Goal: Task Accomplishment & Management: Use online tool/utility

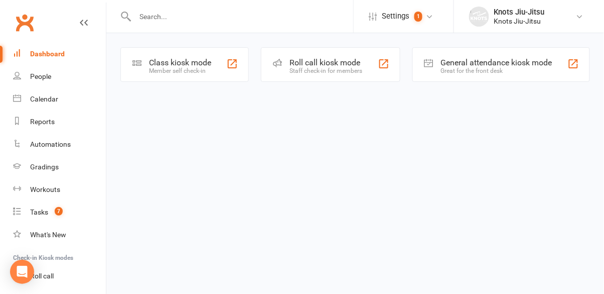
click at [201, 64] on div "Class kiosk mode" at bounding box center [180, 63] width 62 height 10
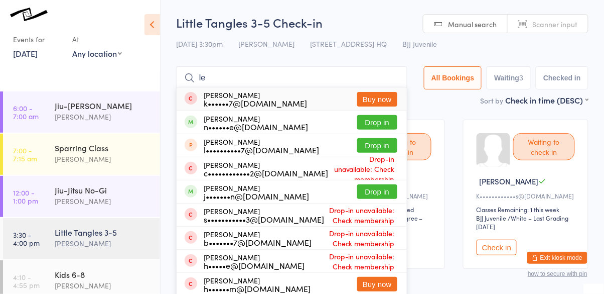
type input "l"
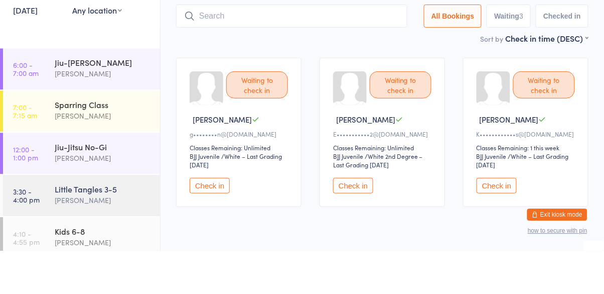
click at [357, 234] on button "Check in" at bounding box center [353, 229] width 40 height 16
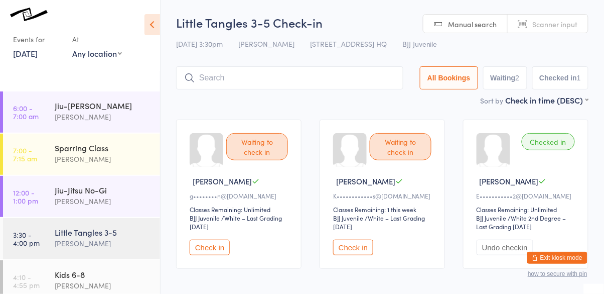
click at [207, 247] on button "Check in" at bounding box center [210, 247] width 40 height 16
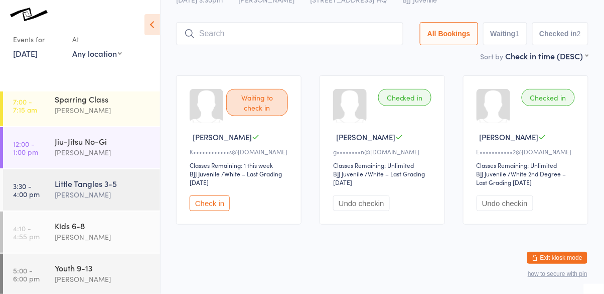
scroll to position [51, 0]
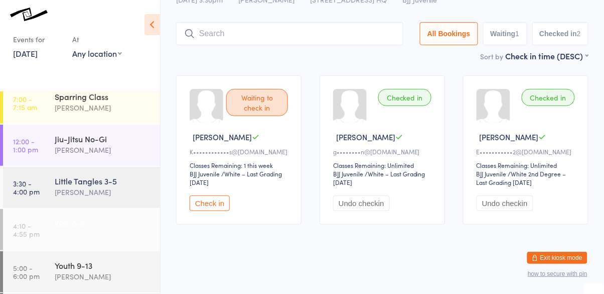
click at [89, 227] on div "Kids 6-8" at bounding box center [103, 222] width 97 height 11
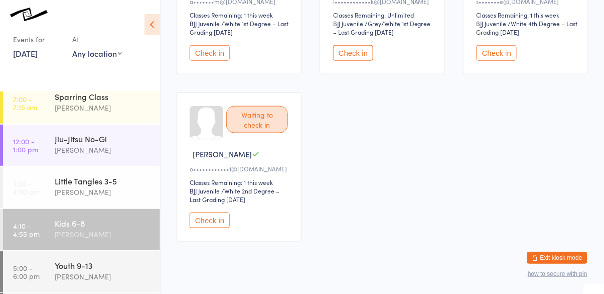
scroll to position [193, 0]
click at [211, 216] on button "Check in" at bounding box center [210, 221] width 40 height 16
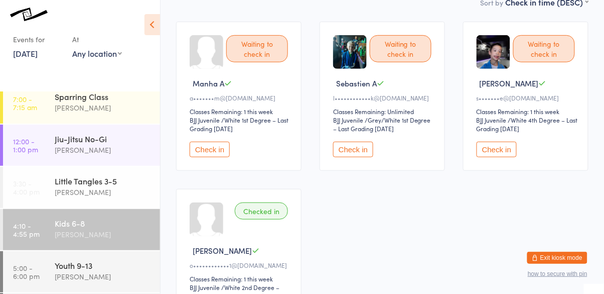
scroll to position [97, 0]
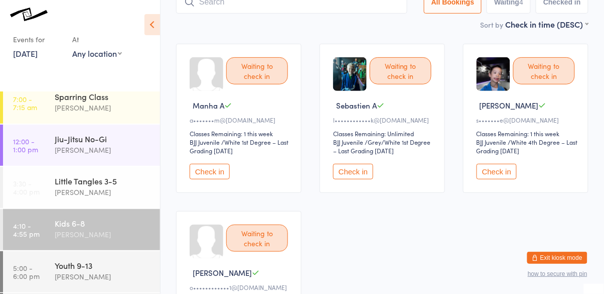
scroll to position [76, 0]
click at [414, 114] on div "Waiting to check in [GEOGRAPHIC_DATA] A l••••••••••••k@[DOMAIN_NAME] Classes Re…" at bounding box center [382, 118] width 125 height 149
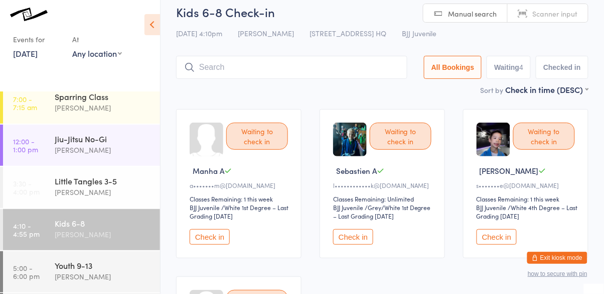
click at [329, 65] on input "search" at bounding box center [291, 67] width 231 height 23
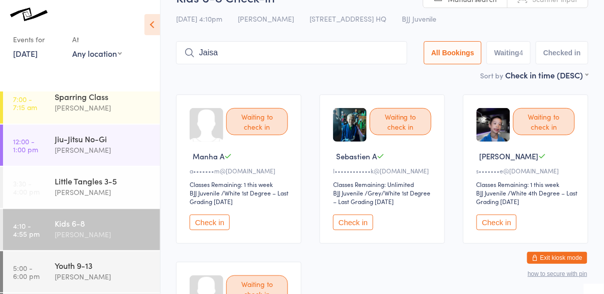
scroll to position [0, 0]
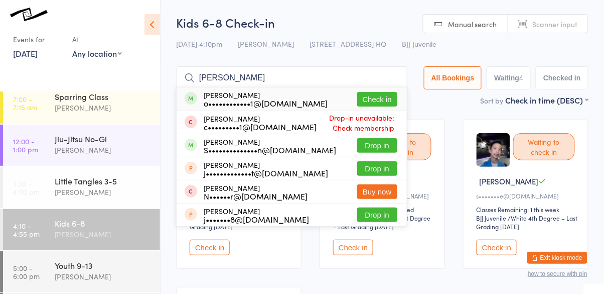
type input "[PERSON_NAME]"
click at [391, 102] on button "Check in" at bounding box center [377, 99] width 40 height 15
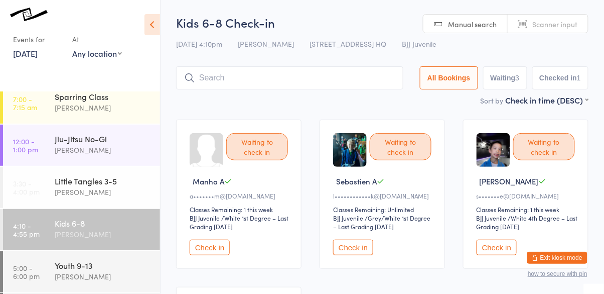
click at [356, 245] on button "Check in" at bounding box center [353, 247] width 40 height 16
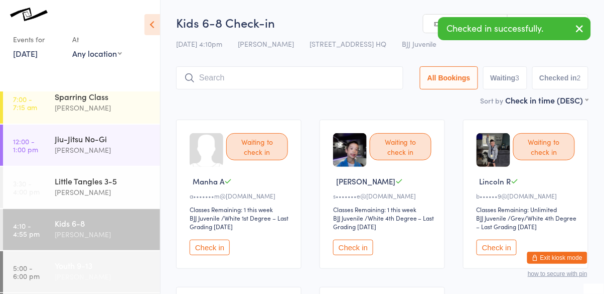
click at [64, 269] on div "Youth 9-13" at bounding box center [103, 264] width 97 height 11
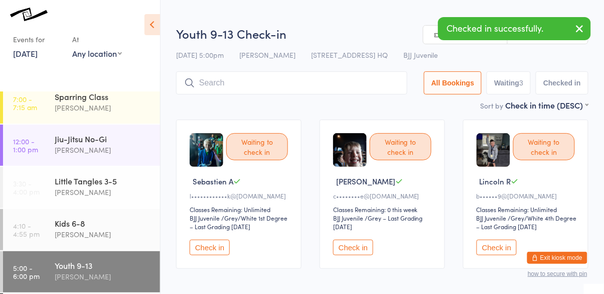
click at [207, 244] on button "Check in" at bounding box center [210, 247] width 40 height 16
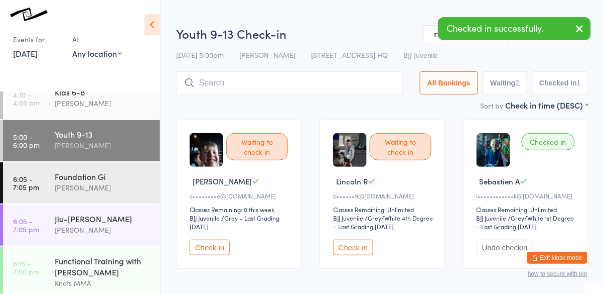
scroll to position [185, 0]
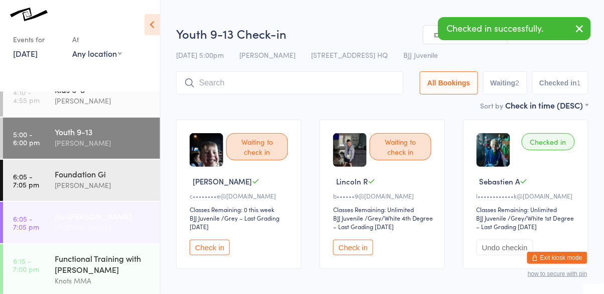
click at [89, 218] on div "Jiu-[PERSON_NAME]" at bounding box center [103, 215] width 97 height 11
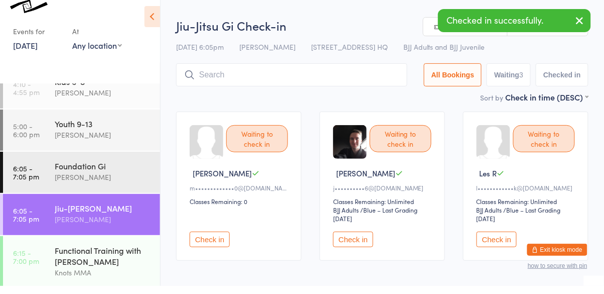
scroll to position [46, 0]
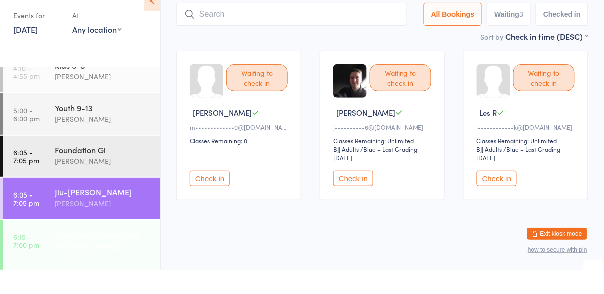
click at [71, 263] on div "Functional Training with [PERSON_NAME]" at bounding box center [103, 263] width 97 height 22
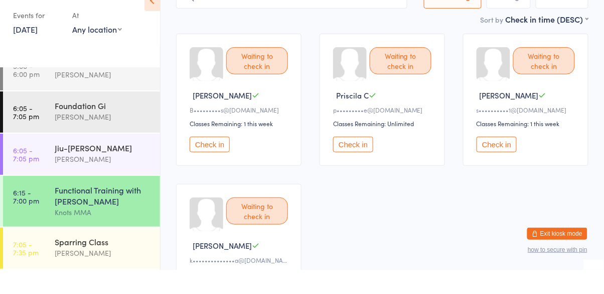
scroll to position [64, 0]
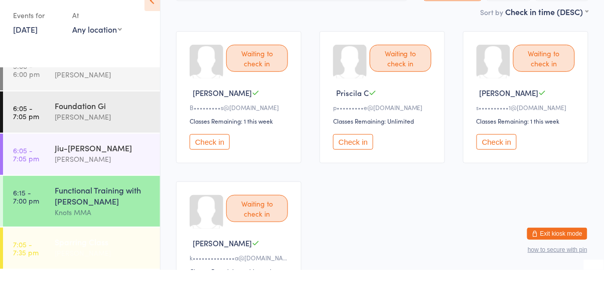
click at [89, 269] on div "Sparring Class" at bounding box center [103, 265] width 97 height 11
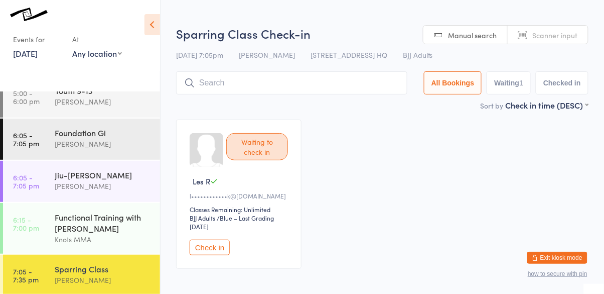
scroll to position [225, 0]
click at [76, 134] on div "Foundation Gi" at bounding box center [103, 132] width 97 height 11
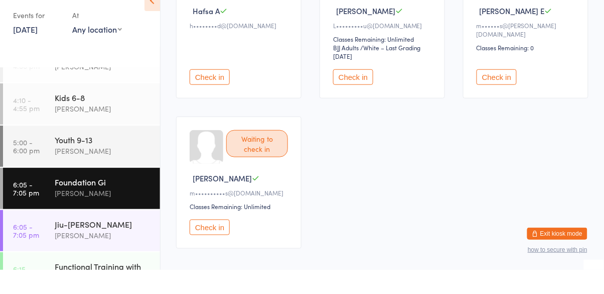
scroll to position [156, 0]
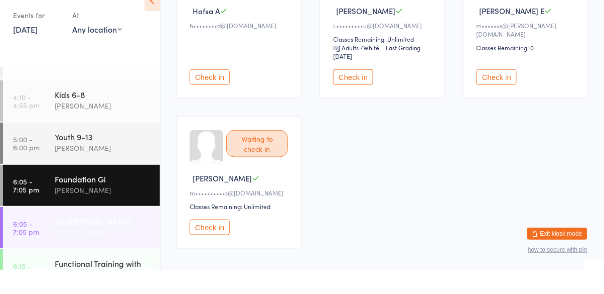
click at [77, 249] on div "Jiu-[PERSON_NAME]" at bounding box center [103, 244] width 97 height 11
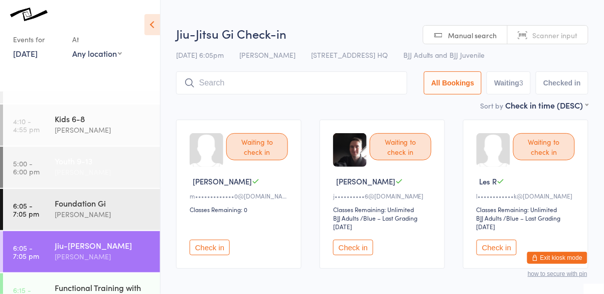
click at [80, 171] on div "[PERSON_NAME]" at bounding box center [103, 172] width 97 height 12
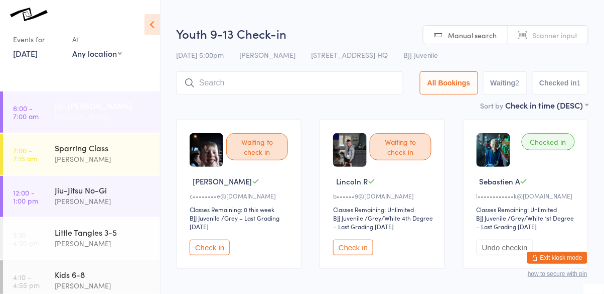
click at [84, 119] on div "[PERSON_NAME]" at bounding box center [103, 117] width 97 height 12
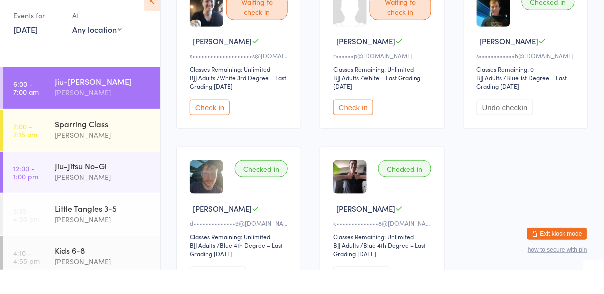
scroll to position [116, 0]
click at [78, 236] on div "Little Tangles 3-5" at bounding box center [103, 231] width 97 height 11
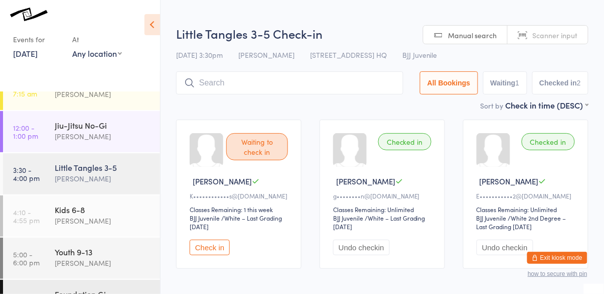
scroll to position [68, 0]
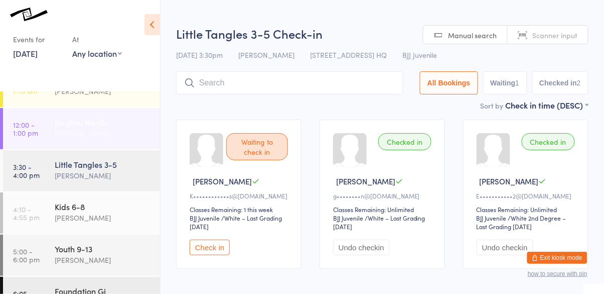
click at [76, 133] on div "[PERSON_NAME]" at bounding box center [103, 133] width 97 height 12
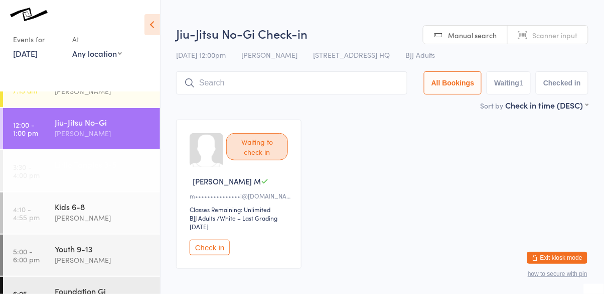
click at [85, 173] on div "[PERSON_NAME]" at bounding box center [103, 176] width 97 height 12
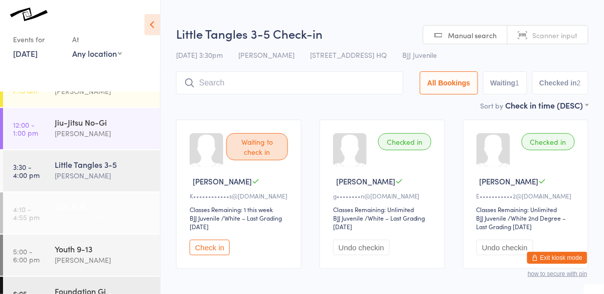
click at [91, 209] on div "Kids 6-8" at bounding box center [103, 206] width 97 height 11
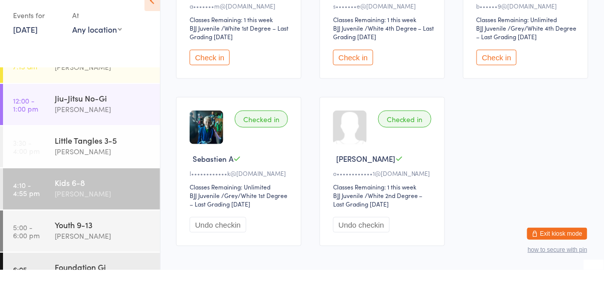
scroll to position [173, 0]
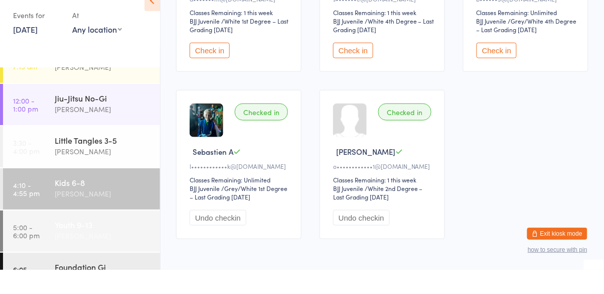
click at [50, 252] on link "5:00 - 6:00 pm Youth 9-13 [PERSON_NAME]" at bounding box center [81, 254] width 157 height 41
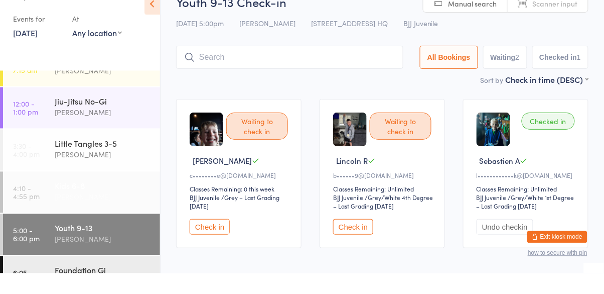
click at [55, 207] on div "Kids 6-8" at bounding box center [103, 206] width 97 height 11
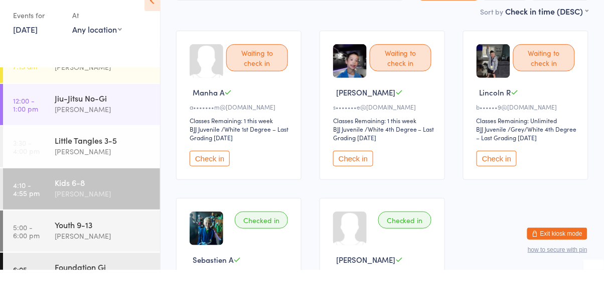
scroll to position [213, 0]
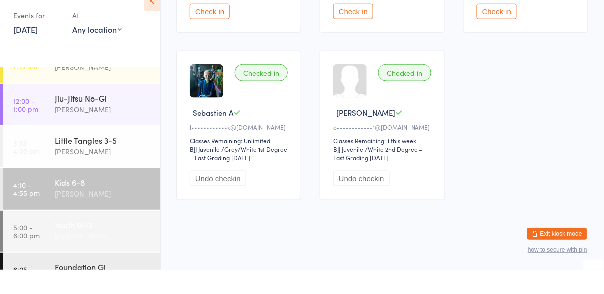
click at [101, 273] on div "Youth 9-13 [PERSON_NAME]" at bounding box center [107, 254] width 105 height 40
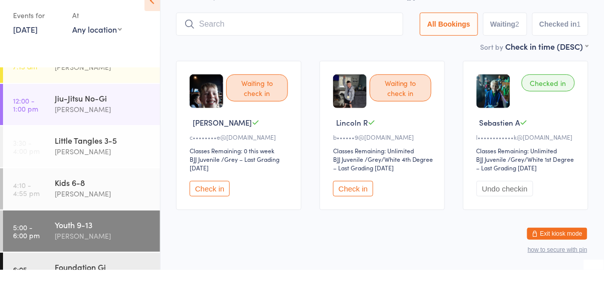
scroll to position [46, 0]
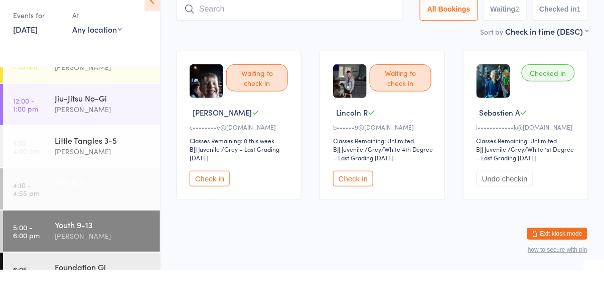
click at [118, 210] on div "Kids 6-8" at bounding box center [103, 206] width 97 height 11
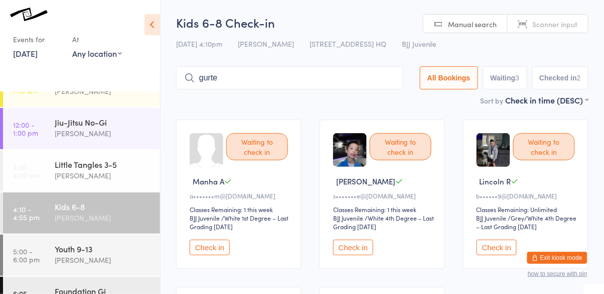
type input "[PERSON_NAME]"
click at [393, 77] on input "[PERSON_NAME]" at bounding box center [289, 77] width 227 height 23
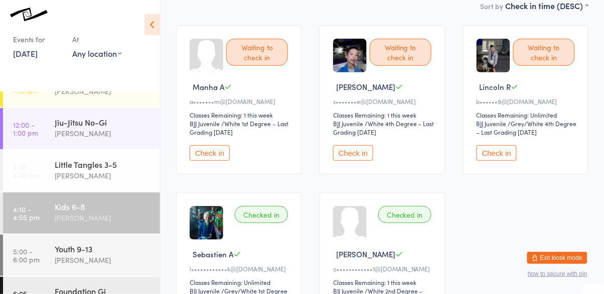
scroll to position [95, 0]
click at [506, 150] on button "Check in" at bounding box center [497, 153] width 40 height 16
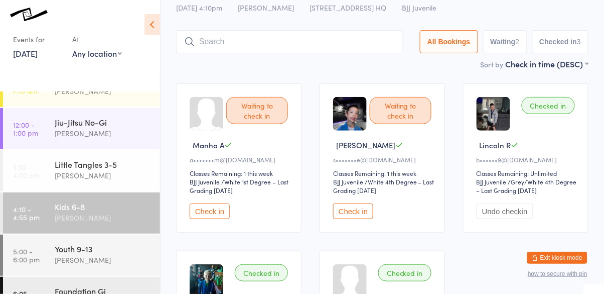
scroll to position [0, 0]
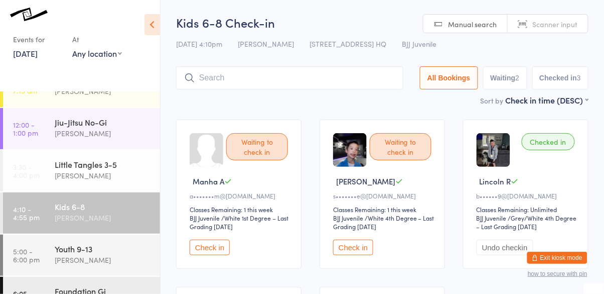
click at [224, 80] on input "search" at bounding box center [289, 77] width 227 height 23
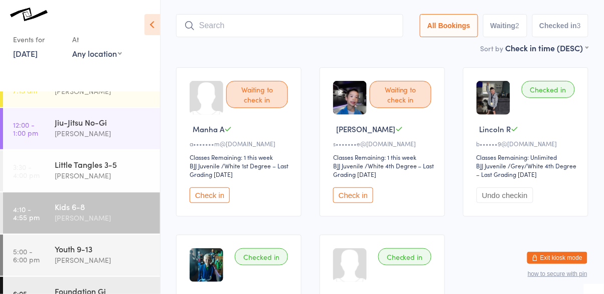
scroll to position [67, 0]
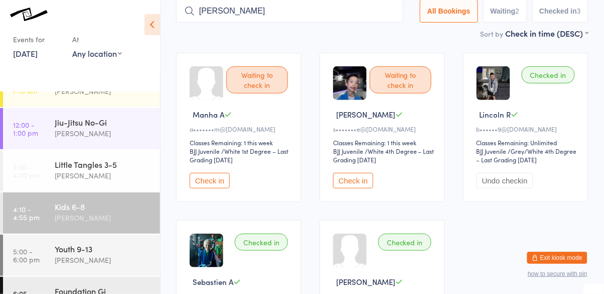
type input "[PERSON_NAME]"
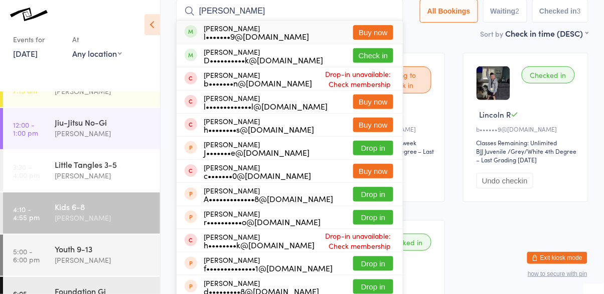
click at [384, 57] on button "Check in" at bounding box center [373, 55] width 40 height 15
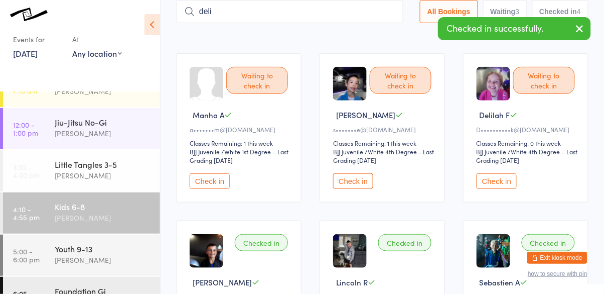
type input "deli"
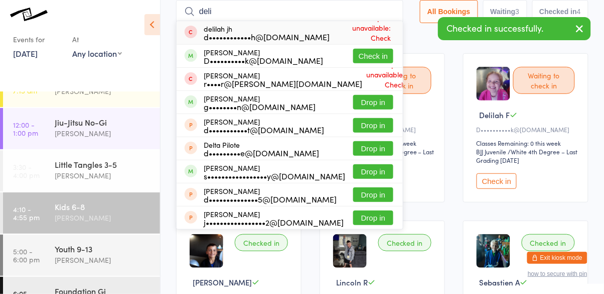
click at [383, 60] on button "Check in" at bounding box center [373, 56] width 40 height 15
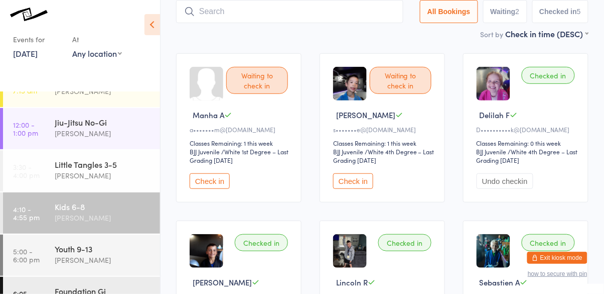
click at [205, 166] on div "Waiting to check in Manha A a•••••••m@[DOMAIN_NAME] Classes Remaining: 1 this w…" at bounding box center [238, 127] width 125 height 149
click at [213, 185] on button "Check in" at bounding box center [210, 181] width 40 height 16
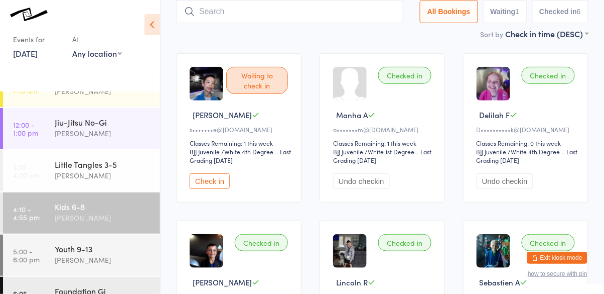
click at [211, 188] on button "Check in" at bounding box center [210, 181] width 40 height 16
